Goal: Task Accomplishment & Management: Manage account settings

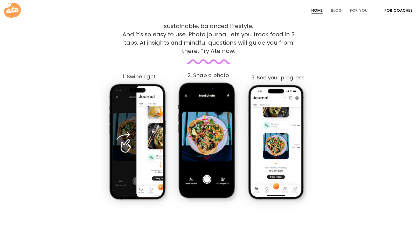
scroll to position [281, 0]
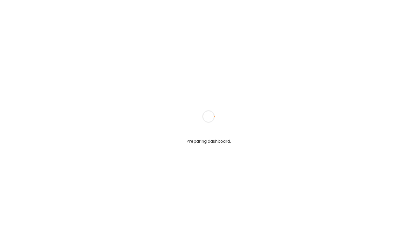
type input "**********"
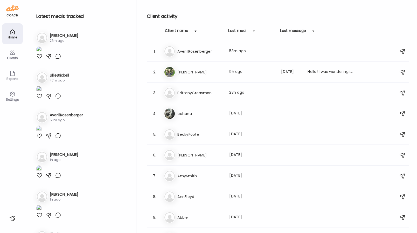
type input "**********"
click at [18, 96] on div "Settings" at bounding box center [12, 96] width 21 height 21
